Goal: Task Accomplishment & Management: Complete application form

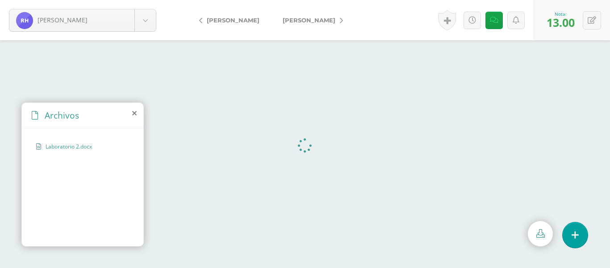
click at [340, 21] on icon at bounding box center [341, 20] width 3 height 6
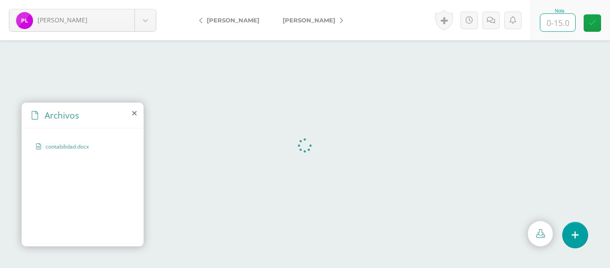
click at [552, 21] on input "text" at bounding box center [558, 22] width 35 height 17
type input "12"
click at [491, 20] on icon at bounding box center [491, 21] width 8 height 8
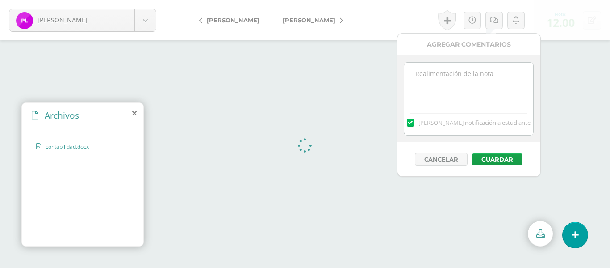
click at [429, 88] on textarea at bounding box center [468, 85] width 129 height 45
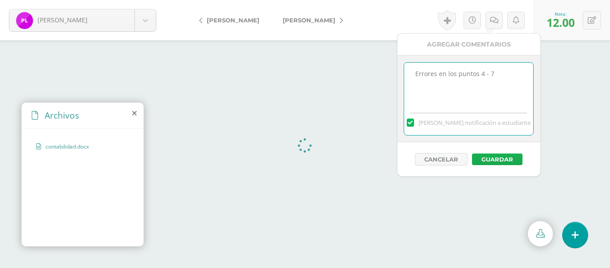
type textarea "Errores en los puntos 4 - 7"
click at [503, 158] on button "Guardar" at bounding box center [497, 159] width 50 height 12
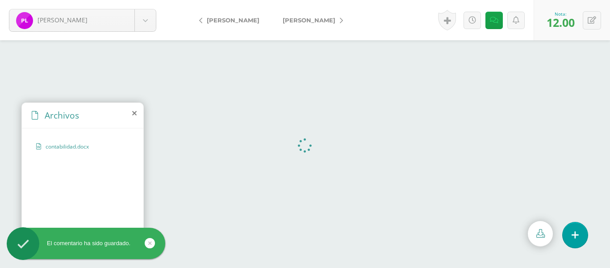
click at [350, 20] on link "[PERSON_NAME]" at bounding box center [310, 19] width 79 height 21
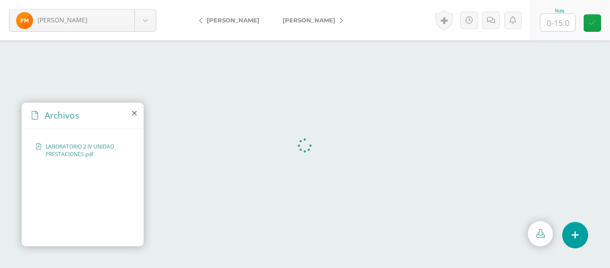
click at [358, 20] on form "Mahmood, Fazeela Carrera, Bryan Castañeda, Carlos de la, Aileen De paz, Génesis…" at bounding box center [305, 20] width 610 height 40
click at [555, 27] on input "text" at bounding box center [558, 22] width 35 height 17
type input "14"
click at [492, 23] on icon at bounding box center [491, 21] width 8 height 8
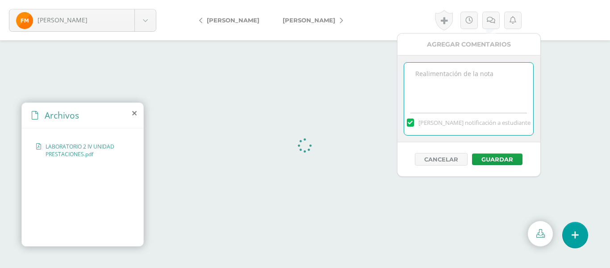
click at [438, 83] on textarea at bounding box center [468, 85] width 129 height 45
type textarea "Redaccion de recomendaciones."
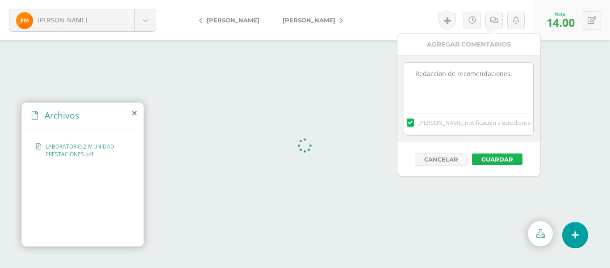
click at [502, 160] on button "Guardar" at bounding box center [497, 159] width 50 height 12
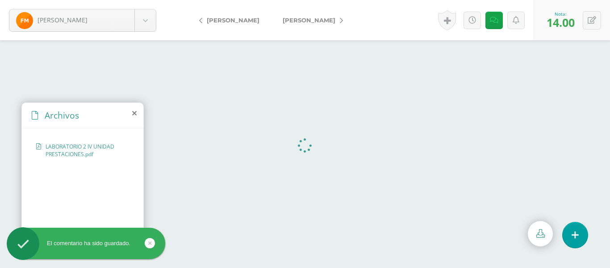
click at [340, 21] on icon at bounding box center [341, 20] width 3 height 6
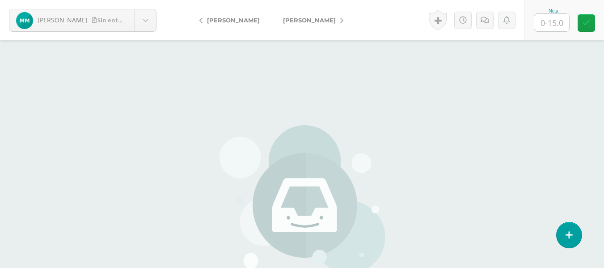
click at [553, 19] on input "text" at bounding box center [551, 22] width 35 height 17
type input "0"
click at [485, 19] on icon at bounding box center [484, 21] width 8 height 8
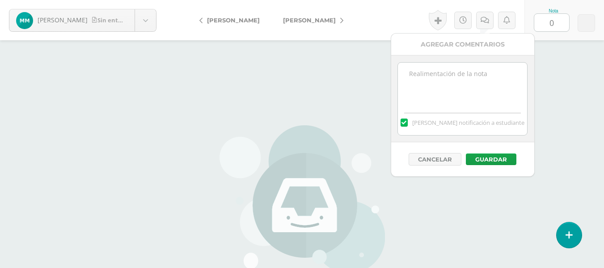
click at [449, 76] on textarea at bounding box center [462, 85] width 129 height 45
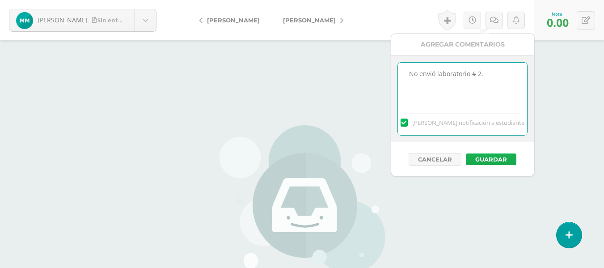
type textarea "No envió laboratorio # 2."
click at [501, 160] on button "Guardar" at bounding box center [491, 159] width 50 height 12
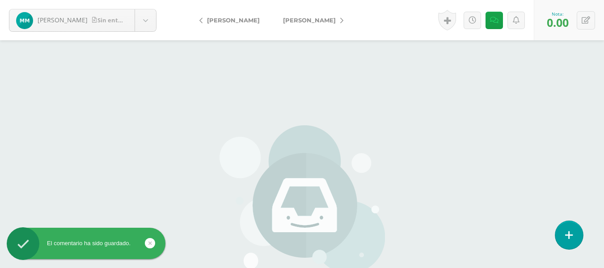
click at [569, 235] on icon at bounding box center [569, 235] width 8 height 10
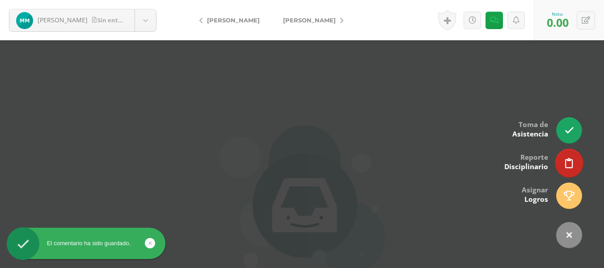
click at [567, 164] on icon at bounding box center [569, 163] width 8 height 10
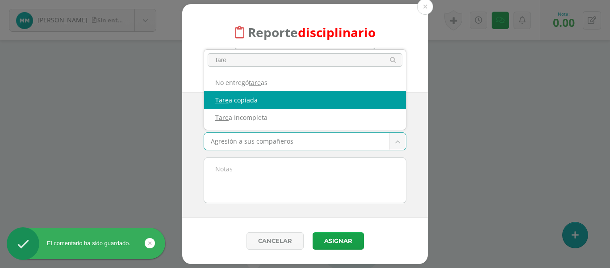
type input "tare"
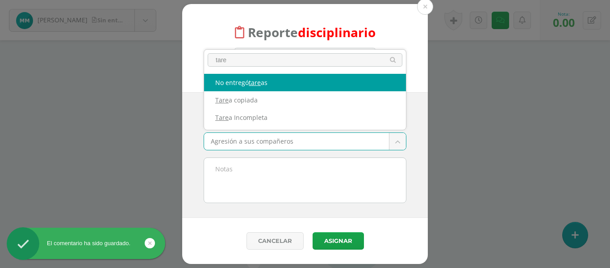
select select "5"
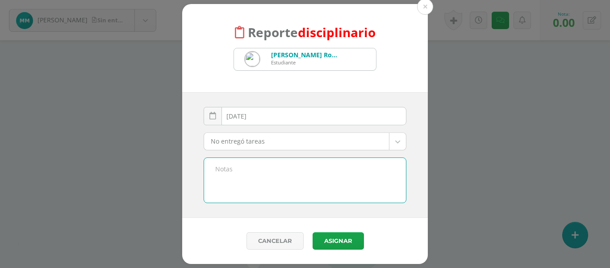
click at [228, 167] on textarea at bounding box center [305, 180] width 202 height 45
type textarea "Buenas tardes. No entregó laboratorio # 2. Saludos cordiales."
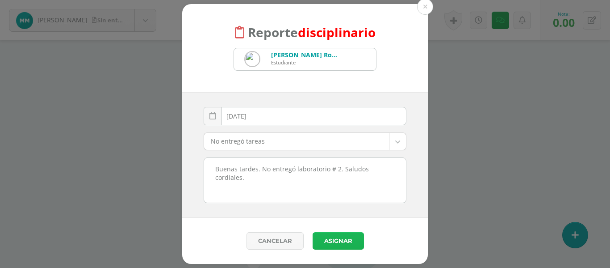
click at [341, 240] on button "Asignar" at bounding box center [338, 240] width 51 height 17
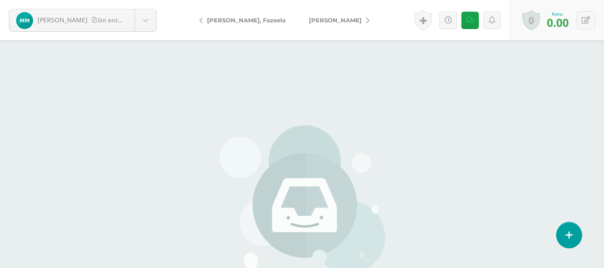
click at [366, 21] on icon at bounding box center [367, 20] width 3 height 6
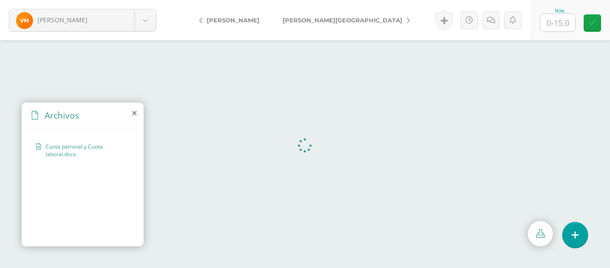
click at [558, 23] on input "text" at bounding box center [558, 22] width 35 height 17
type input "14"
click at [492, 19] on icon at bounding box center [491, 21] width 8 height 8
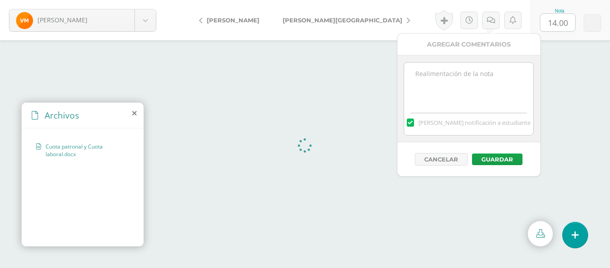
click at [474, 88] on textarea at bounding box center [468, 85] width 129 height 45
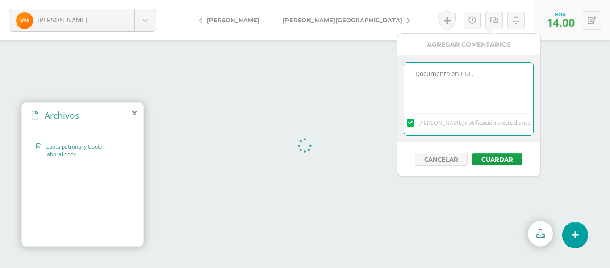
type textarea "Documento en PDF."
click at [500, 151] on div "Cancelar Guardar" at bounding box center [469, 159] width 143 height 34
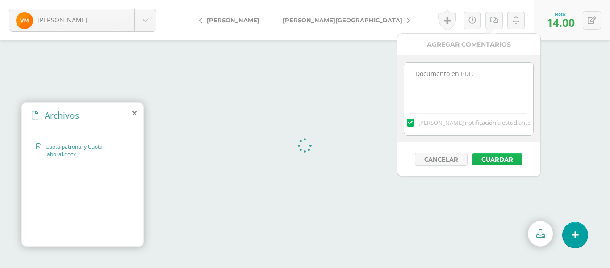
click at [498, 158] on button "Guardar" at bounding box center [497, 159] width 50 height 12
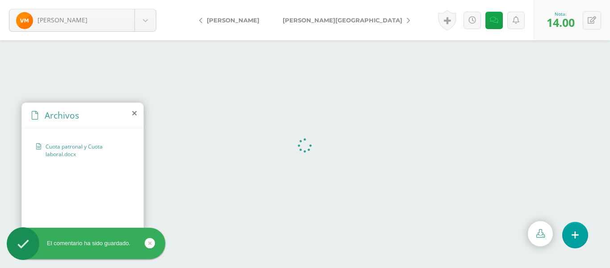
click at [357, 19] on link "[PERSON_NAME][GEOGRAPHIC_DATA]" at bounding box center [344, 19] width 146 height 21
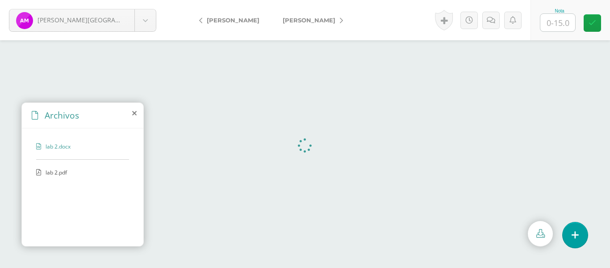
click at [64, 173] on span "lab 2.pdf" at bounding box center [82, 172] width 73 height 8
click at [556, 28] on input "text" at bounding box center [558, 22] width 35 height 17
type input "15"
click at [340, 22] on icon at bounding box center [341, 20] width 3 height 6
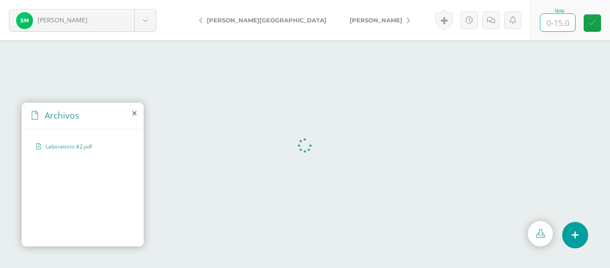
click at [551, 21] on input "text" at bounding box center [558, 22] width 35 height 17
type input "13"
click at [492, 21] on icon at bounding box center [491, 21] width 8 height 8
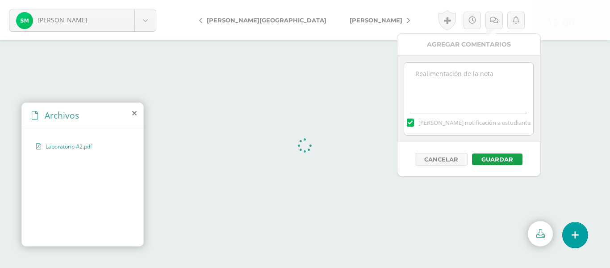
click at [460, 68] on textarea at bounding box center [468, 85] width 129 height 45
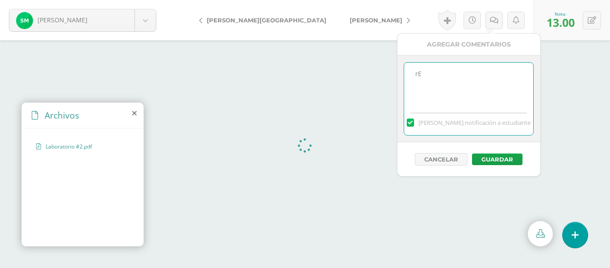
type textarea "r"
type textarea "Seguimiento de instrucciones al redactar las conclusiones y recomendaciones."
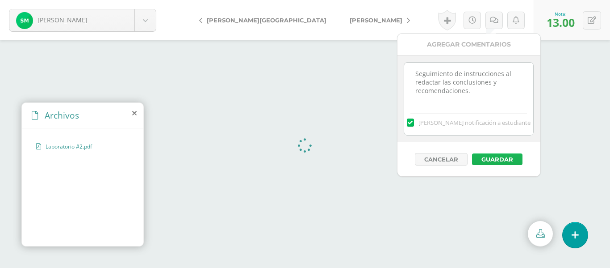
click at [507, 156] on button "Guardar" at bounding box center [497, 159] width 50 height 12
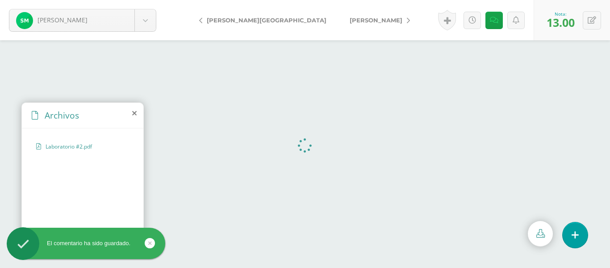
click at [344, 23] on link "[PERSON_NAME]" at bounding box center [377, 19] width 79 height 21
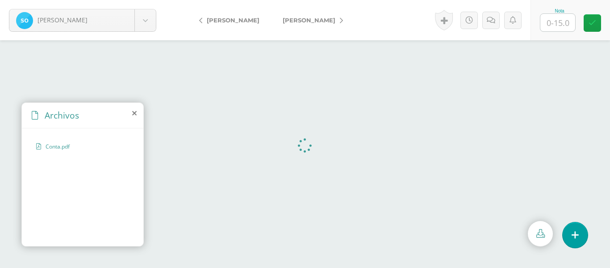
click at [557, 22] on input "text" at bounding box center [558, 22] width 35 height 17
type input "12"
click at [491, 20] on icon at bounding box center [491, 21] width 8 height 8
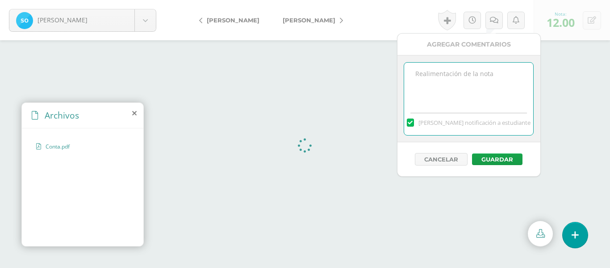
click at [455, 91] on textarea at bounding box center [468, 85] width 129 height 45
type textarea "E"
click at [440, 85] on textarea "Poco contenido en la investigación y redaccion de recomendaciones." at bounding box center [468, 85] width 129 height 45
type textarea "Poco contenido en la investigación y redacción de recomendaciones."
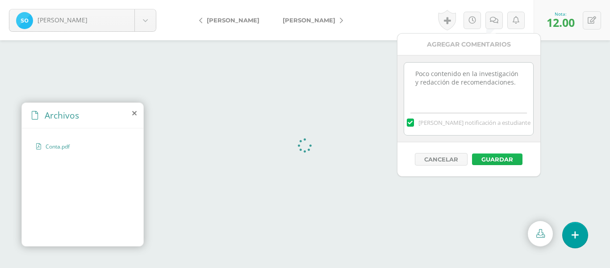
click at [505, 158] on button "Guardar" at bounding box center [497, 159] width 50 height 12
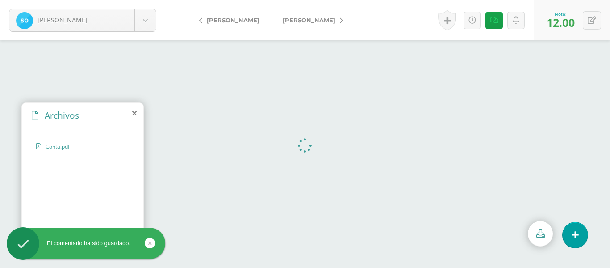
click at [340, 19] on icon at bounding box center [341, 20] width 3 height 6
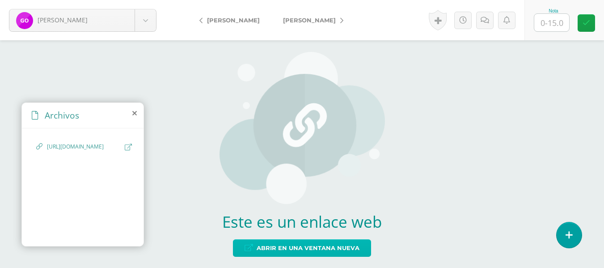
click at [320, 244] on span "Abrir en una ventana nueva" at bounding box center [308, 248] width 103 height 17
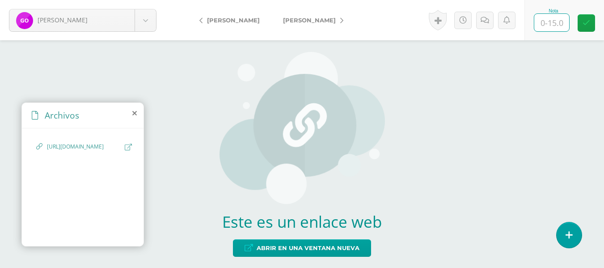
click at [558, 22] on input "text" at bounding box center [551, 22] width 35 height 17
type input "13"
click at [487, 21] on icon at bounding box center [484, 21] width 8 height 8
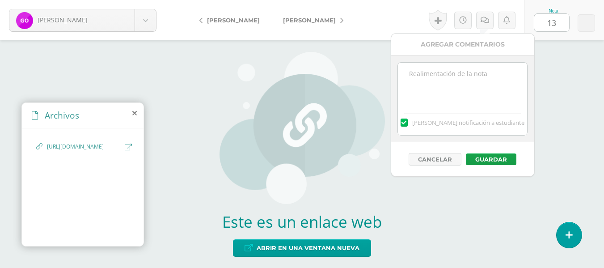
click at [438, 79] on textarea at bounding box center [462, 85] width 129 height 45
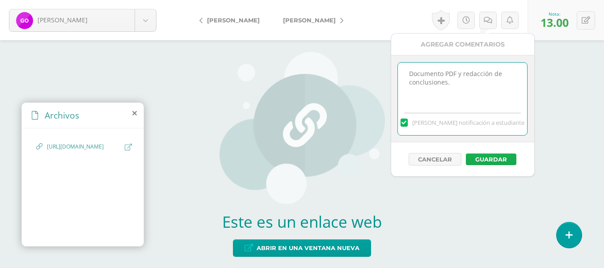
type textarea "Documento PDF y redacción de conclusiones."
click at [496, 156] on button "Guardar" at bounding box center [491, 159] width 50 height 12
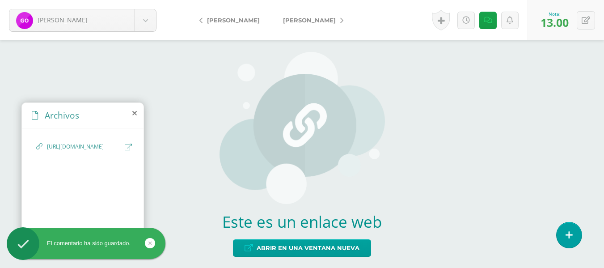
click at [322, 20] on link "[PERSON_NAME]" at bounding box center [310, 19] width 79 height 21
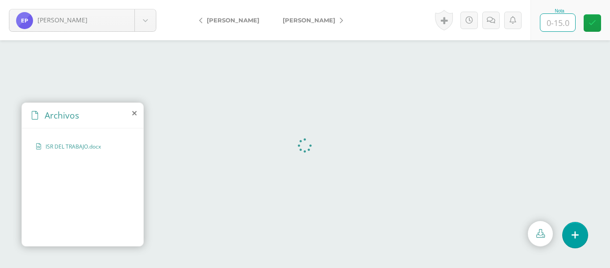
click at [556, 23] on input "text" at bounding box center [558, 22] width 35 height 17
type input "14"
click at [496, 20] on link at bounding box center [491, 20] width 17 height 17
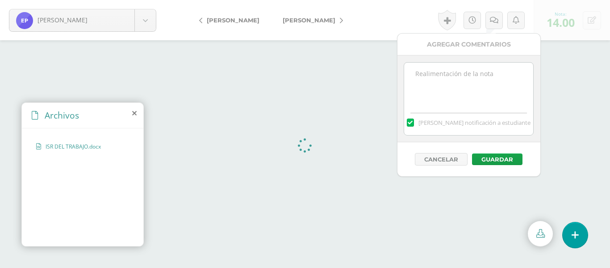
click at [467, 78] on textarea at bounding box center [468, 85] width 129 height 45
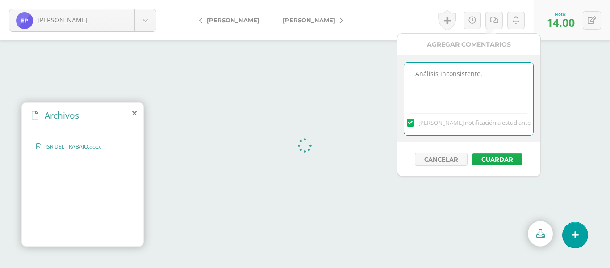
type textarea "Análisis inconsistente."
click at [504, 161] on button "Guardar" at bounding box center [497, 159] width 50 height 12
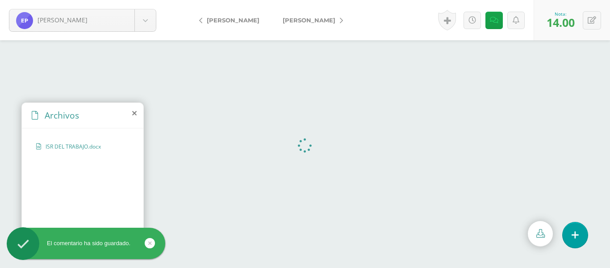
click at [341, 20] on icon at bounding box center [341, 20] width 3 height 6
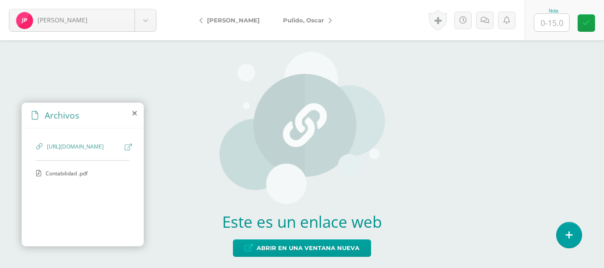
click at [81, 186] on div "Contabilidad .pdf" at bounding box center [82, 177] width 93 height 17
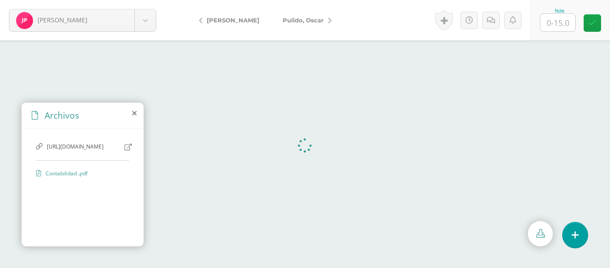
click at [556, 13] on div at bounding box center [558, 22] width 36 height 18
click at [496, 21] on link at bounding box center [491, 20] width 17 height 17
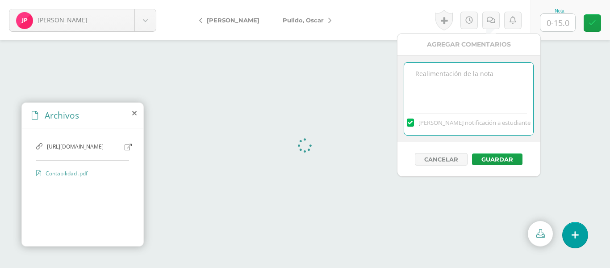
click at [445, 97] on textarea at bounding box center [468, 85] width 129 height 45
type textarea "Investigacion con poco contenido y redacción en conclusiones y recomendaciones."
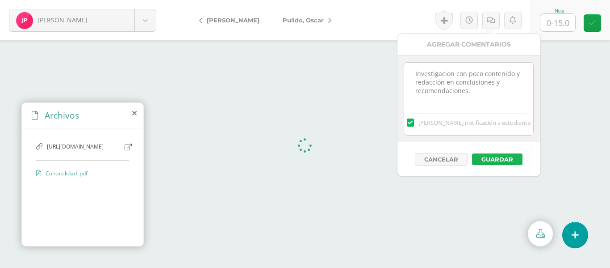
click at [508, 161] on button "Guardar" at bounding box center [497, 159] width 50 height 12
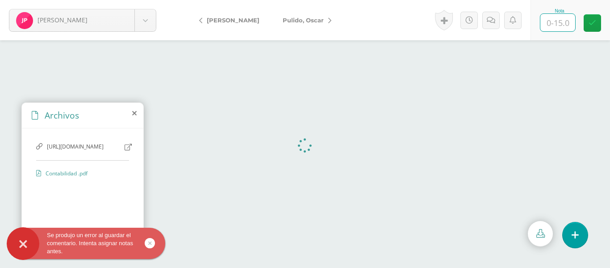
click at [559, 26] on input "text" at bounding box center [558, 22] width 35 height 17
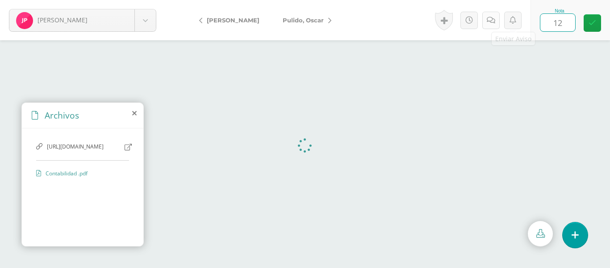
type input "12"
click at [491, 25] on link at bounding box center [491, 20] width 17 height 17
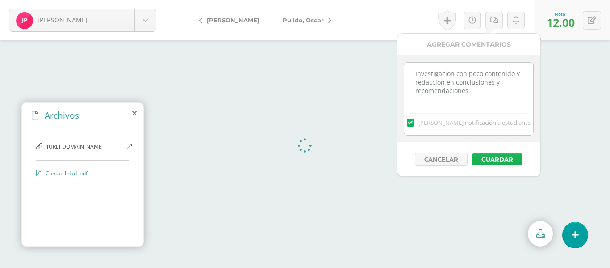
click at [497, 156] on button "Guardar" at bounding box center [497, 159] width 50 height 12
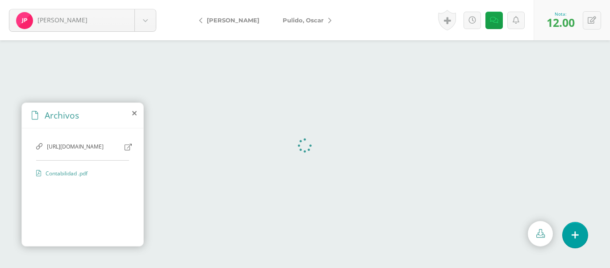
click at [315, 18] on link "Pulido, Oscar" at bounding box center [304, 19] width 67 height 21
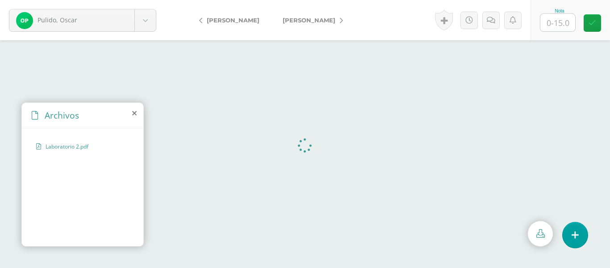
click at [558, 26] on input "text" at bounding box center [558, 22] width 35 height 17
type input "13"
click at [493, 22] on icon at bounding box center [491, 21] width 8 height 8
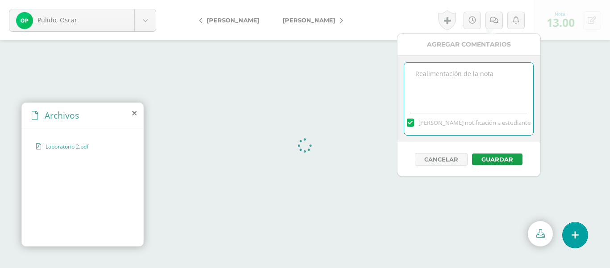
click at [464, 88] on textarea at bounding box center [468, 85] width 129 height 45
type textarea "Análissi y conclusiones."
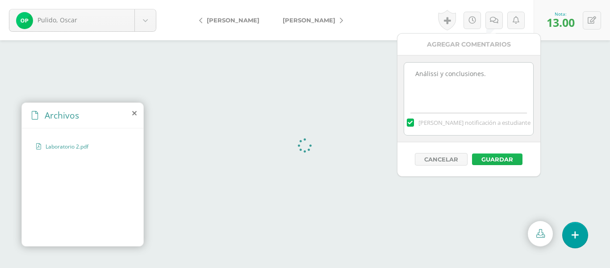
click at [484, 157] on button "Guardar" at bounding box center [497, 159] width 50 height 12
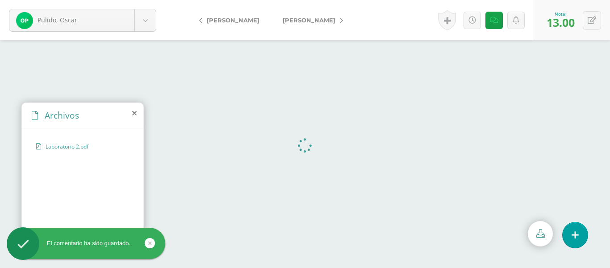
click at [329, 20] on link "[PERSON_NAME]" at bounding box center [310, 19] width 79 height 21
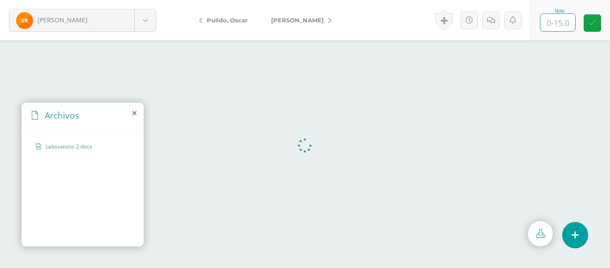
click at [556, 24] on input "text" at bounding box center [558, 22] width 35 height 17
type input "13"
click at [493, 19] on icon at bounding box center [491, 21] width 8 height 8
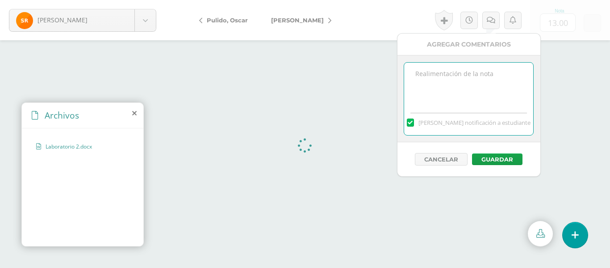
click at [454, 78] on textarea at bounding box center [468, 85] width 129 height 45
type textarea "Documento PDF y redacción de recomendaciones."
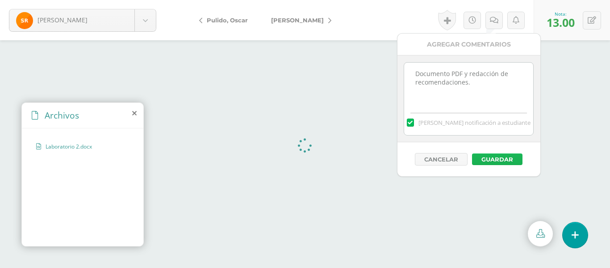
click at [503, 161] on button "Guardar" at bounding box center [497, 159] width 50 height 12
click at [495, 159] on button "Guardar" at bounding box center [497, 159] width 50 height 12
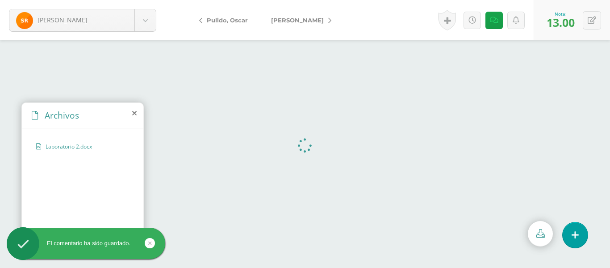
click at [328, 23] on icon at bounding box center [329, 20] width 3 height 6
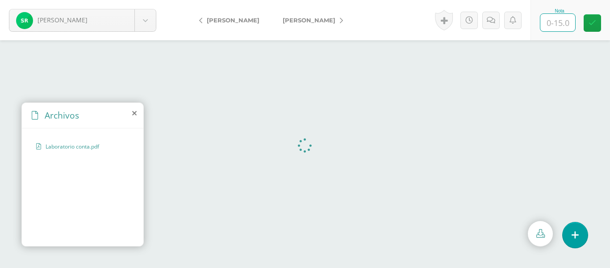
click at [560, 23] on input "text" at bounding box center [558, 22] width 35 height 17
type input "13"
click at [493, 20] on icon at bounding box center [491, 21] width 8 height 8
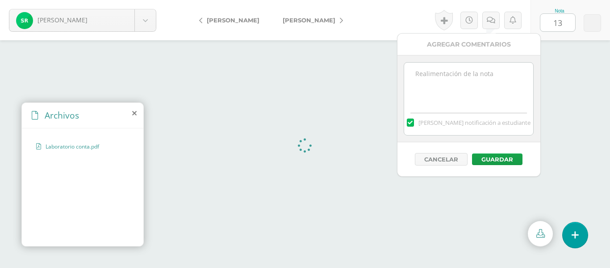
click at [467, 85] on textarea at bounding box center [468, 85] width 129 height 45
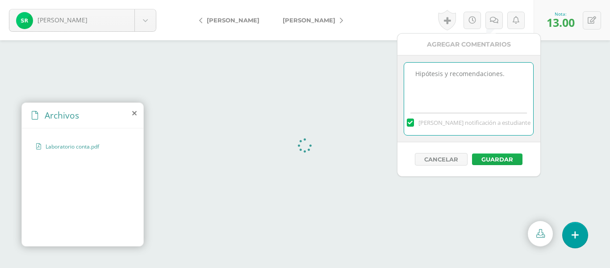
type textarea "Hipótesis y recomendaciones."
click at [509, 159] on button "Guardar" at bounding box center [497, 159] width 50 height 12
click at [489, 159] on button "Guardar" at bounding box center [497, 159] width 50 height 12
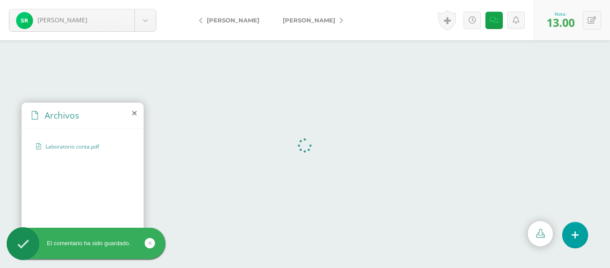
click at [340, 18] on icon at bounding box center [341, 20] width 3 height 6
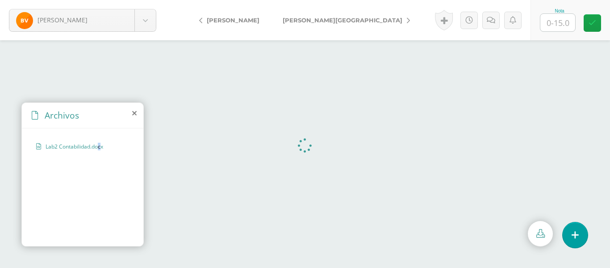
click at [101, 147] on span "Lab2 Contabilidad.docx" at bounding box center [82, 147] width 73 height 8
click at [84, 147] on span "Lab2 Contabilidad.docx" at bounding box center [82, 147] width 73 height 8
click at [76, 145] on span "Lab2 Contabilidad.docx" at bounding box center [82, 147] width 73 height 8
click at [80, 148] on span "Lab2 Contabilidad.docx" at bounding box center [82, 147] width 73 height 8
click at [201, 21] on icon at bounding box center [200, 20] width 3 height 6
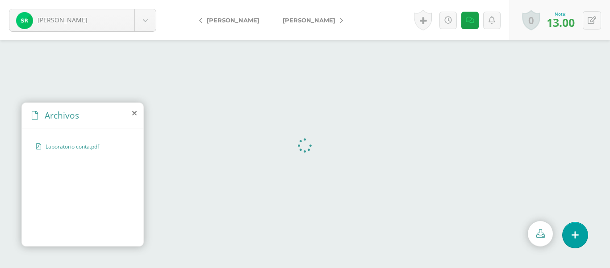
click at [340, 23] on icon at bounding box center [341, 20] width 3 height 6
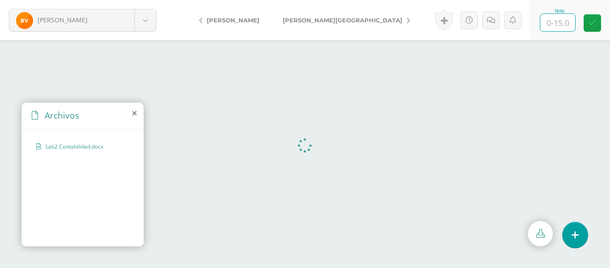
click at [557, 25] on input "text" at bounding box center [558, 22] width 35 height 17
type input "12"
click at [493, 21] on icon at bounding box center [491, 21] width 8 height 8
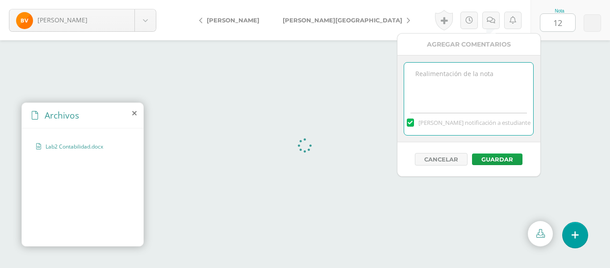
click at [455, 84] on textarea at bounding box center [468, 85] width 129 height 45
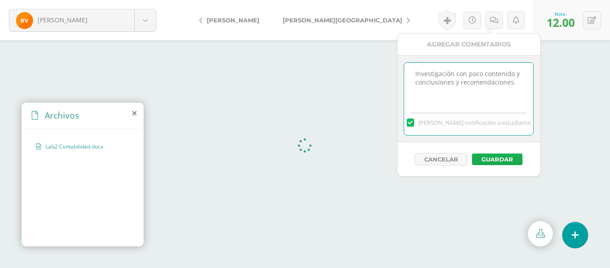
type textarea "Investigación con poco contenido y conclusiones y recomendaciones."
click at [511, 160] on button "Guardar" at bounding box center [497, 159] width 50 height 12
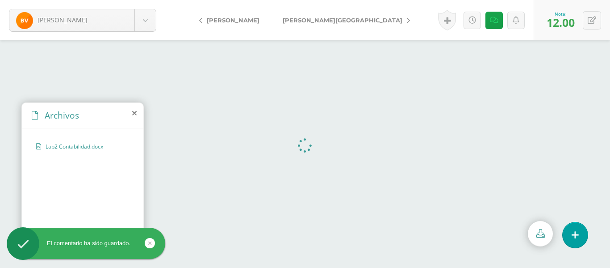
click at [407, 19] on icon at bounding box center [408, 20] width 3 height 6
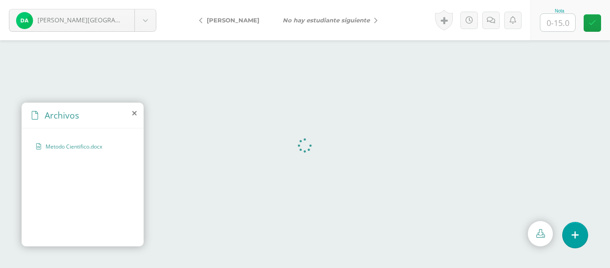
click at [556, 24] on input "text" at bounding box center [558, 22] width 35 height 17
type input "12"
click at [489, 19] on icon at bounding box center [491, 21] width 8 height 8
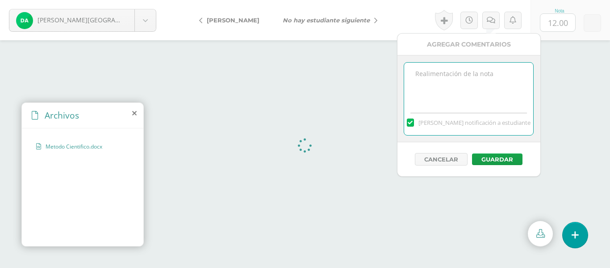
click at [455, 68] on textarea at bounding box center [468, 85] width 129 height 45
type textarea "Errores del punto 4 al 7"
click at [494, 156] on button "Guardar" at bounding box center [497, 159] width 50 height 12
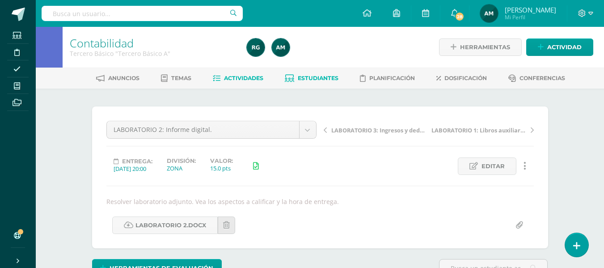
click at [315, 74] on link "Estudiantes" at bounding box center [312, 78] width 54 height 14
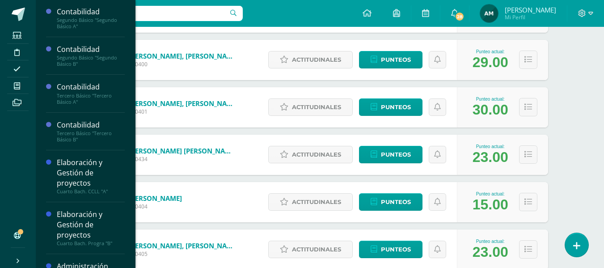
scroll to position [76, 0]
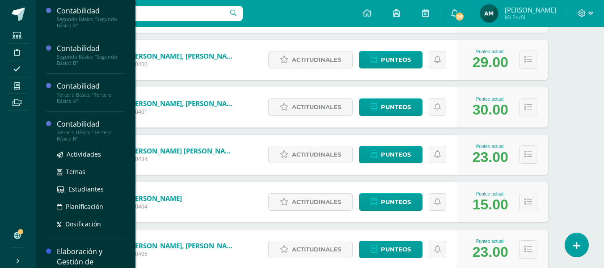
click at [83, 133] on div "Tercero Básico "Tercero Básico B"" at bounding box center [91, 135] width 68 height 13
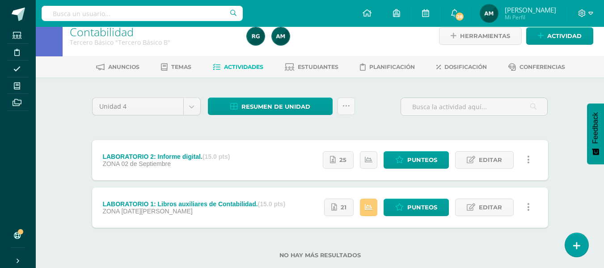
scroll to position [7, 0]
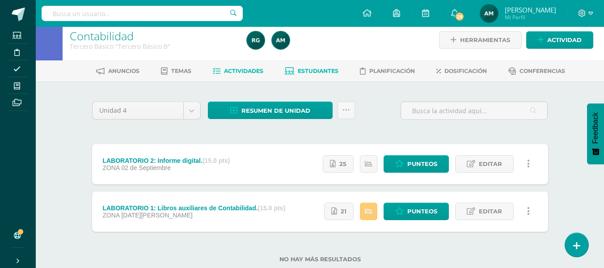
click at [312, 69] on span "Estudiantes" at bounding box center [318, 70] width 41 height 7
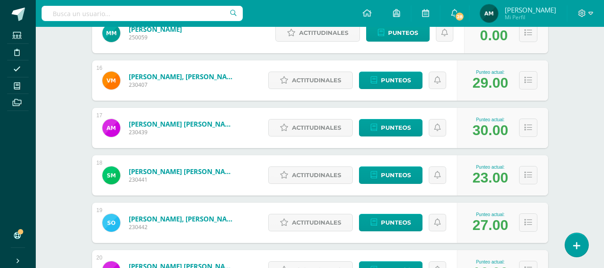
scroll to position [941, 0]
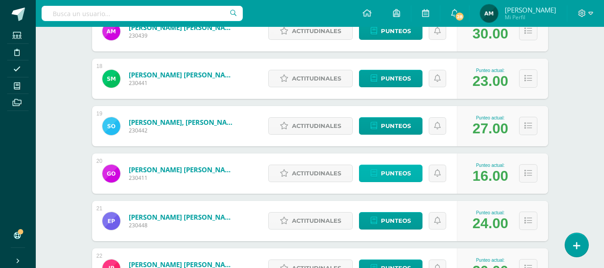
click at [406, 172] on span "Punteos" at bounding box center [396, 173] width 30 height 17
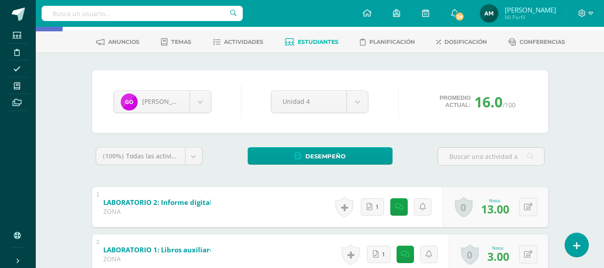
scroll to position [49, 0]
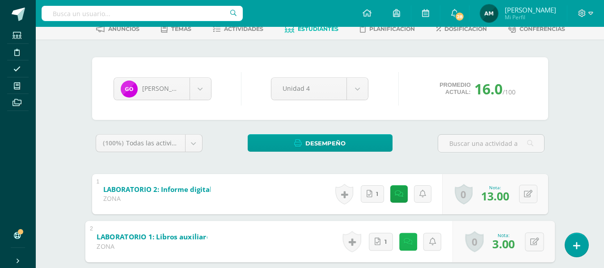
click at [406, 237] on icon at bounding box center [407, 241] width 9 height 8
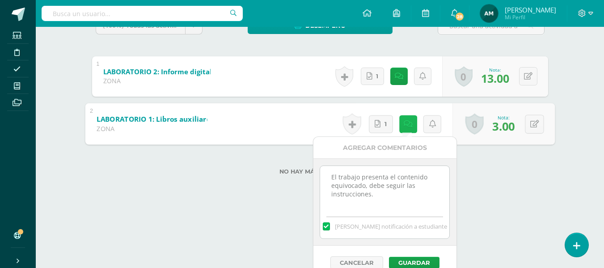
scroll to position [179, 0]
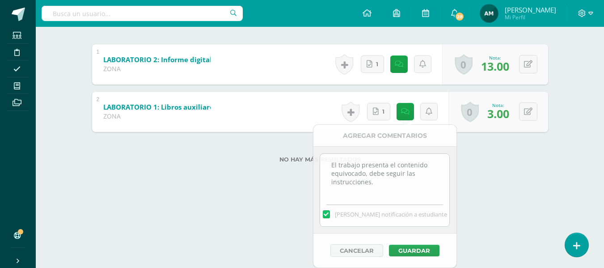
click at [493, 191] on html "Estudiantes Disciplina Asistencia Mis cursos Archivos Soporte Centro de ayuda Ú…" at bounding box center [302, 6] width 604 height 370
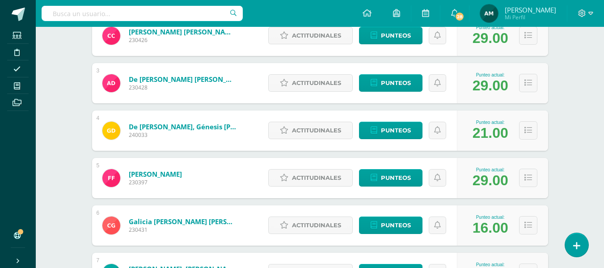
scroll to position [313, 0]
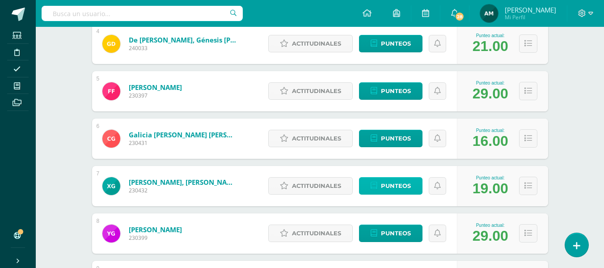
click at [397, 186] on span "Punteos" at bounding box center [396, 185] width 30 height 17
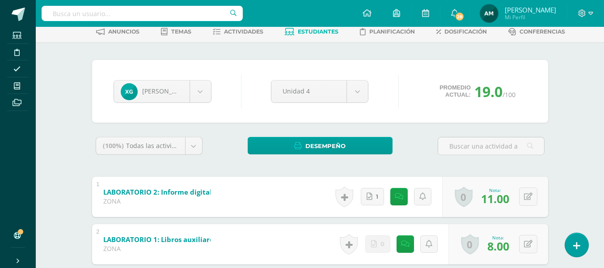
scroll to position [102, 0]
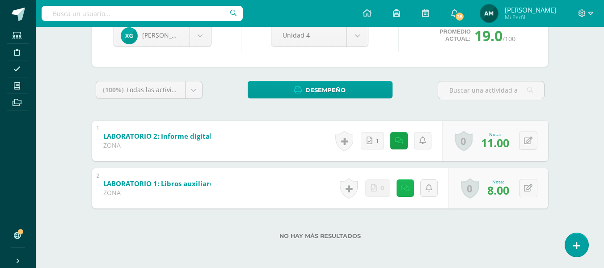
click at [400, 186] on link at bounding box center [404, 187] width 17 height 17
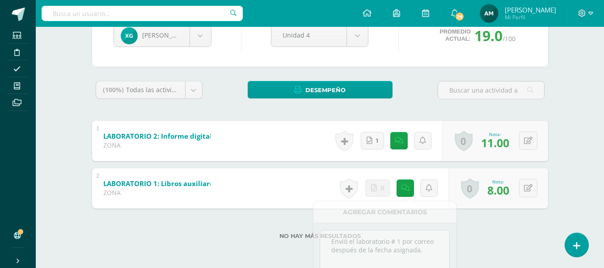
click at [491, 227] on div "No hay más resultados" at bounding box center [320, 229] width 456 height 42
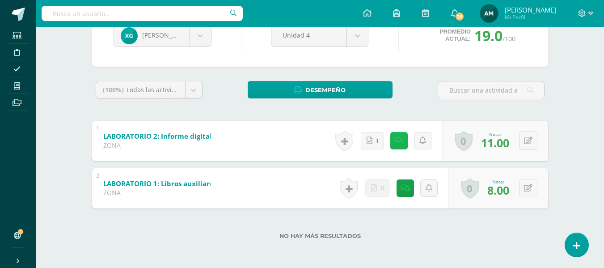
click at [400, 142] on icon at bounding box center [399, 141] width 8 height 8
click at [470, 234] on label "No hay más resultados" at bounding box center [320, 235] width 456 height 7
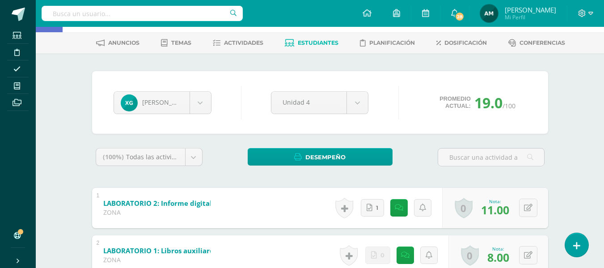
scroll to position [89, 0]
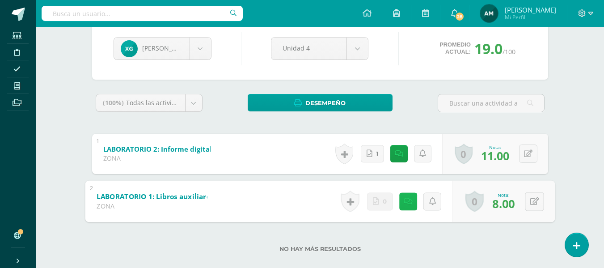
click at [406, 204] on icon at bounding box center [407, 201] width 9 height 8
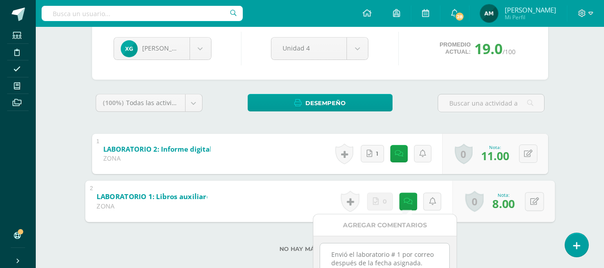
click at [507, 246] on label "No hay más resultados" at bounding box center [320, 248] width 456 height 7
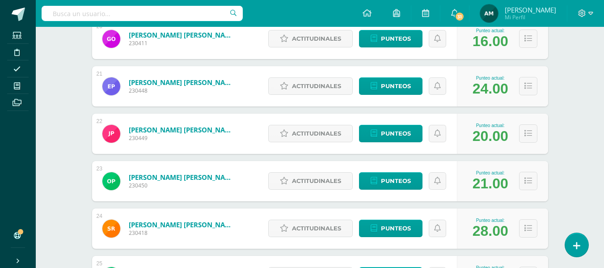
scroll to position [1079, 0]
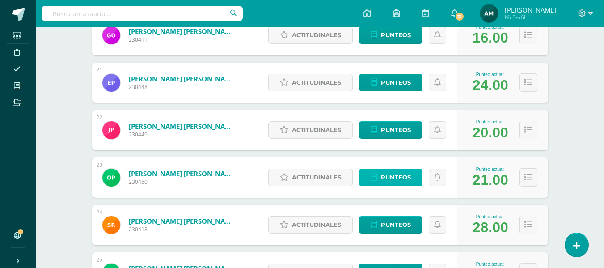
click at [392, 181] on span "Punteos" at bounding box center [396, 177] width 30 height 17
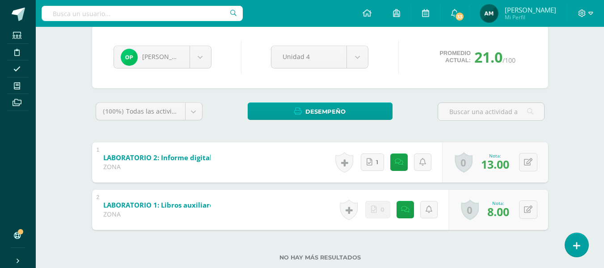
scroll to position [102, 0]
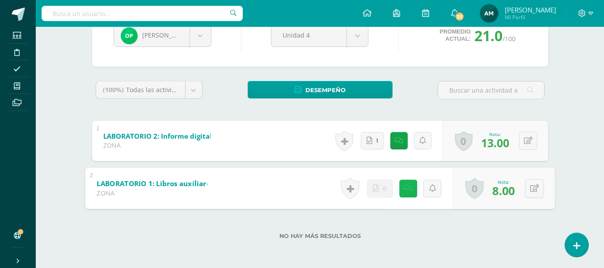
click at [405, 186] on icon at bounding box center [407, 188] width 9 height 8
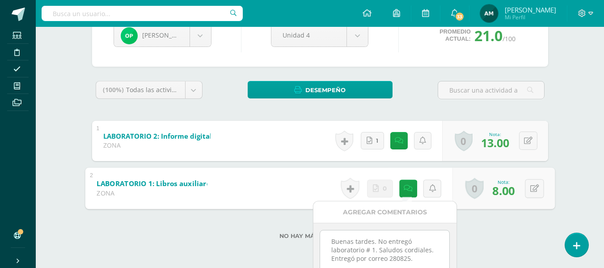
click at [476, 236] on label "No hay más resultados" at bounding box center [320, 235] width 456 height 7
